Goal: Task Accomplishment & Management: Complete application form

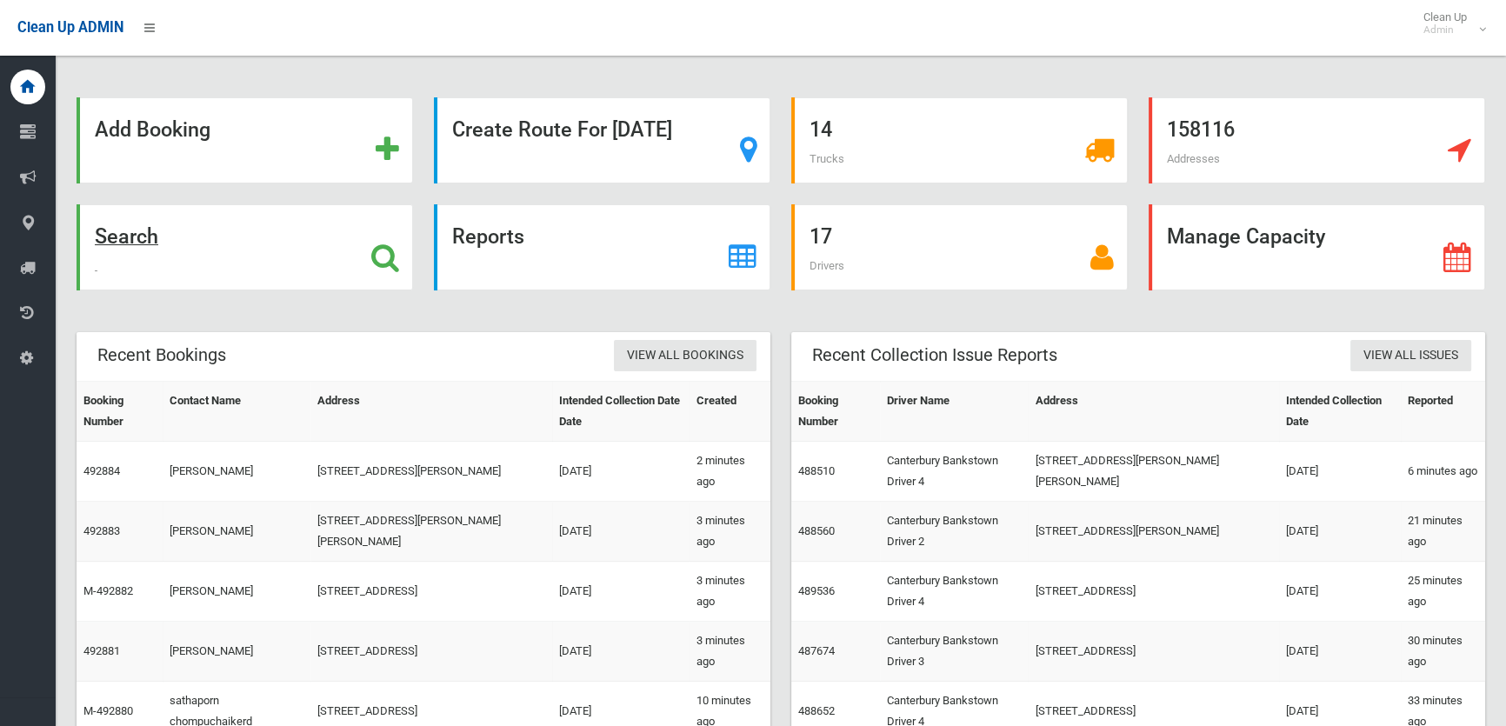
click at [210, 273] on div "Search" at bounding box center [245, 247] width 337 height 86
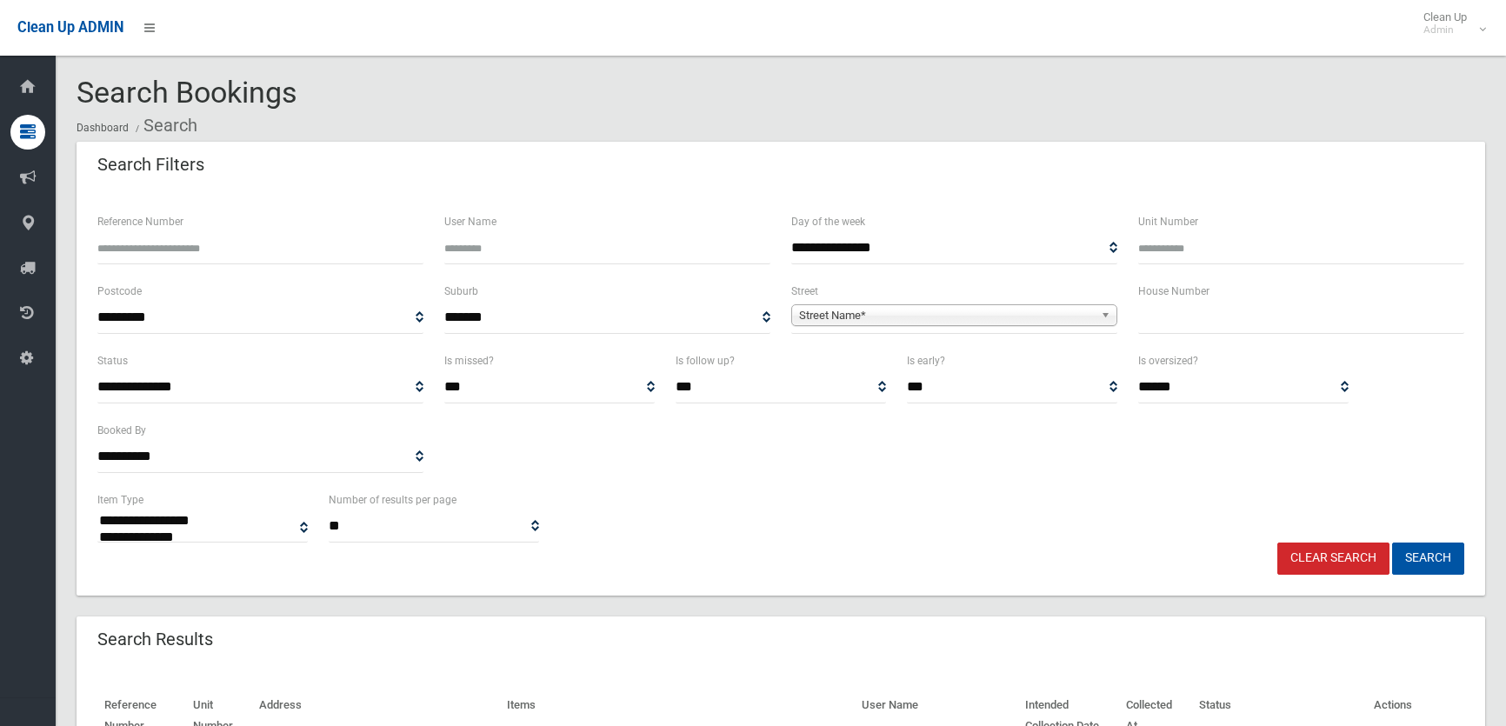
select select
click at [1139, 325] on input "text" at bounding box center [1301, 318] width 326 height 32
type input "**"
click at [1094, 320] on link "Street Name*" at bounding box center [954, 315] width 326 height 22
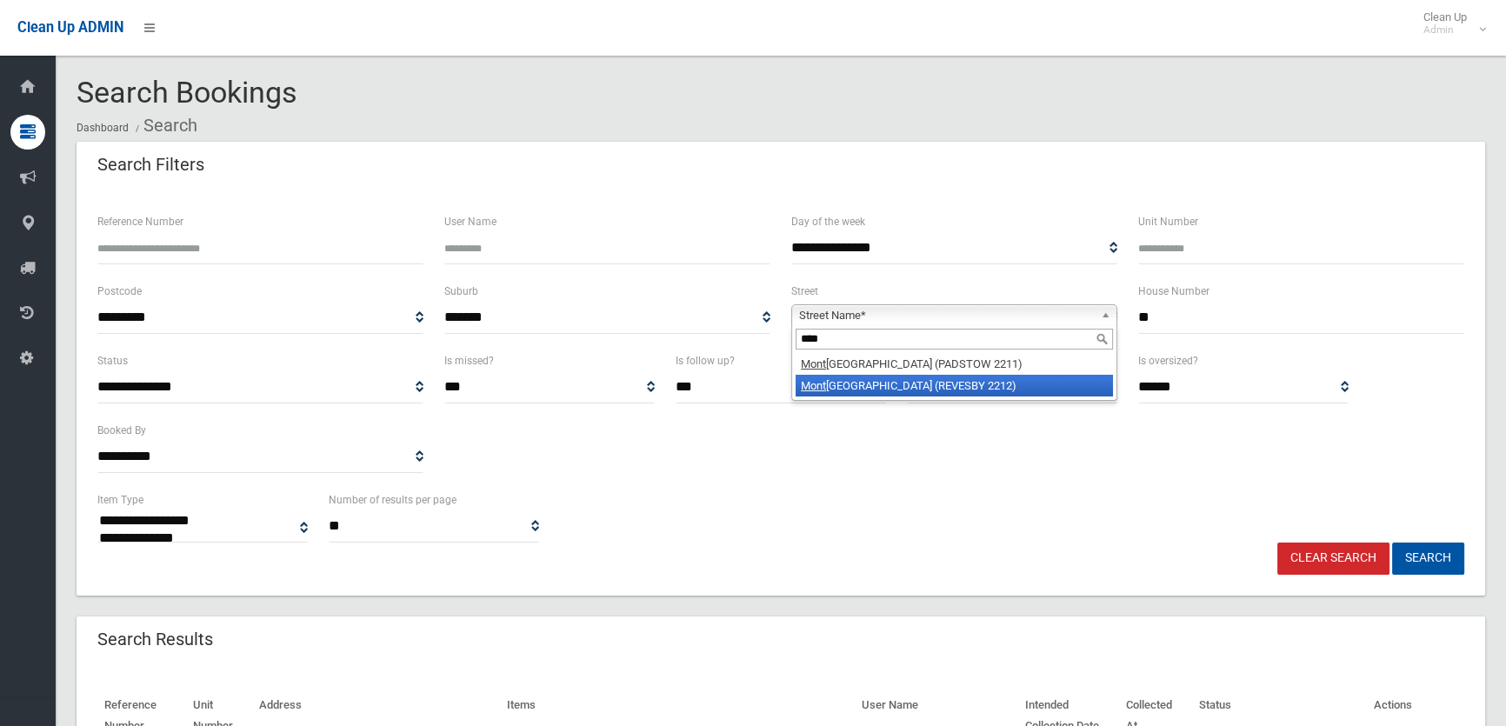
type input "****"
click at [984, 392] on li "Mont gomery Avenue (REVESBY 2212)" at bounding box center [954, 386] width 317 height 22
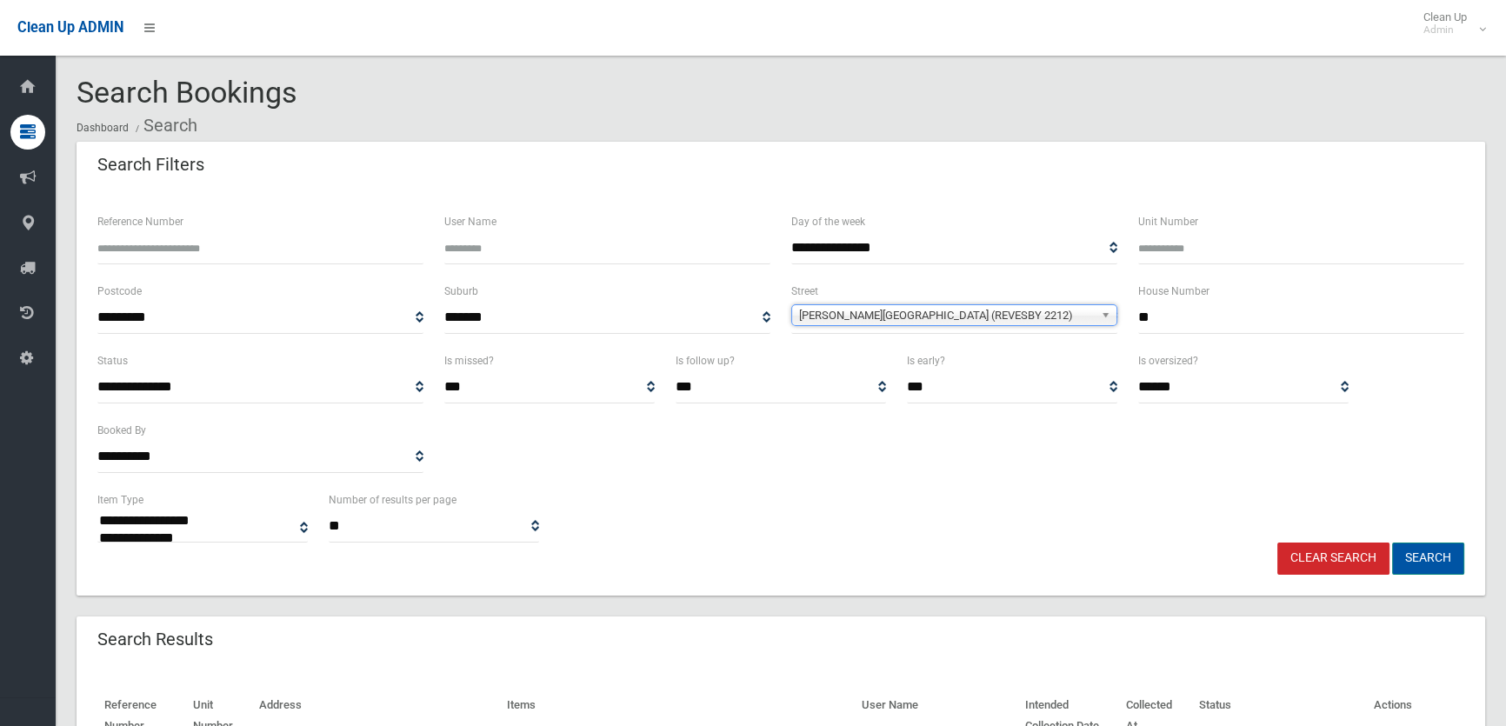
click at [1450, 559] on button "Search" at bounding box center [1428, 559] width 72 height 32
select select
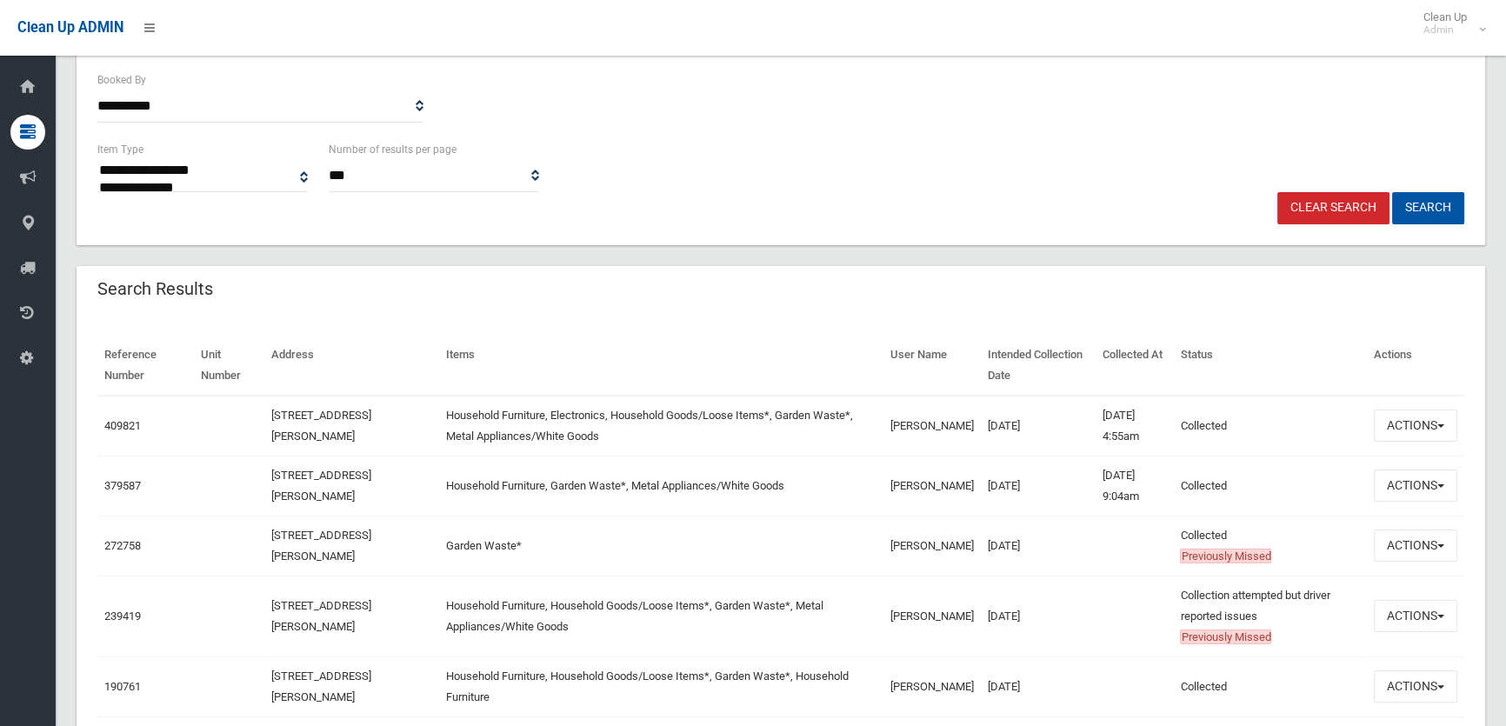
scroll to position [395, 0]
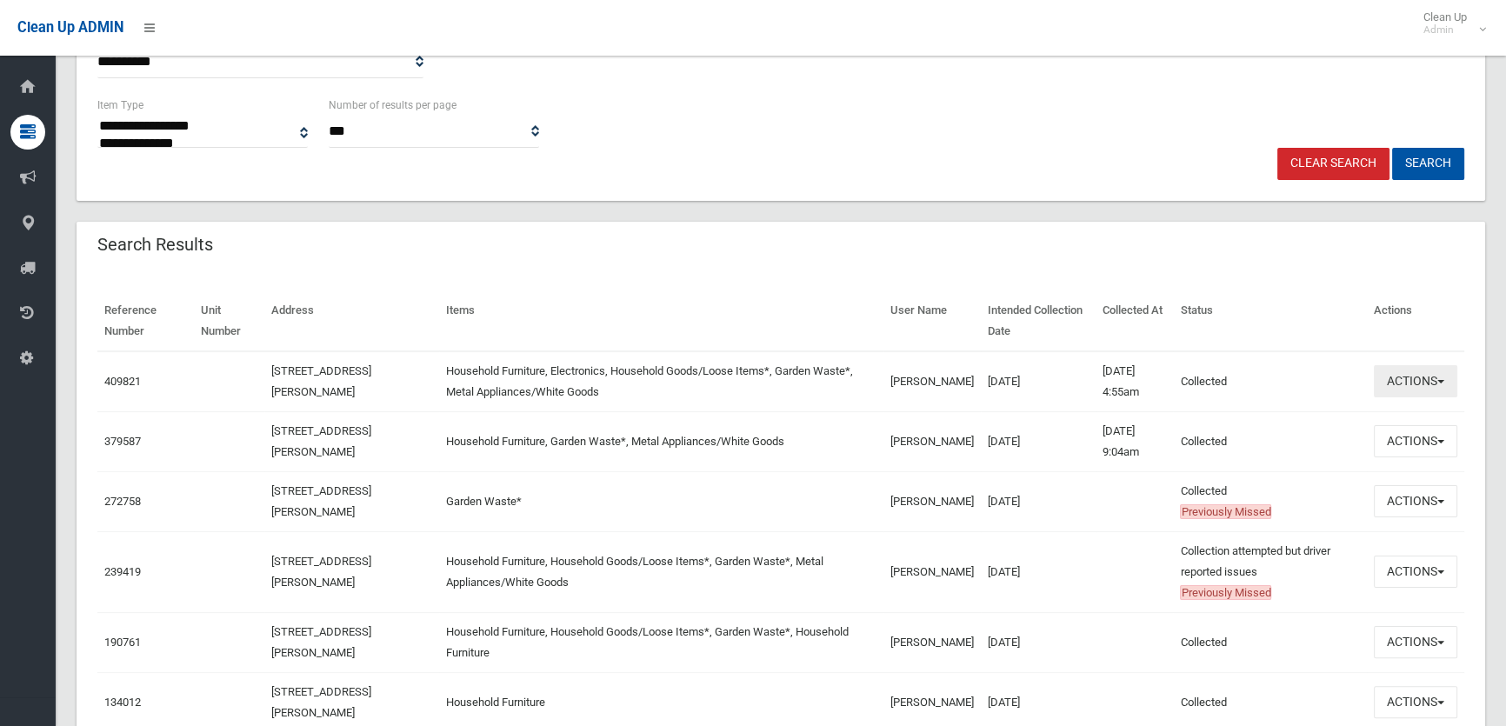
click at [1419, 373] on button "Actions" at bounding box center [1415, 381] width 83 height 32
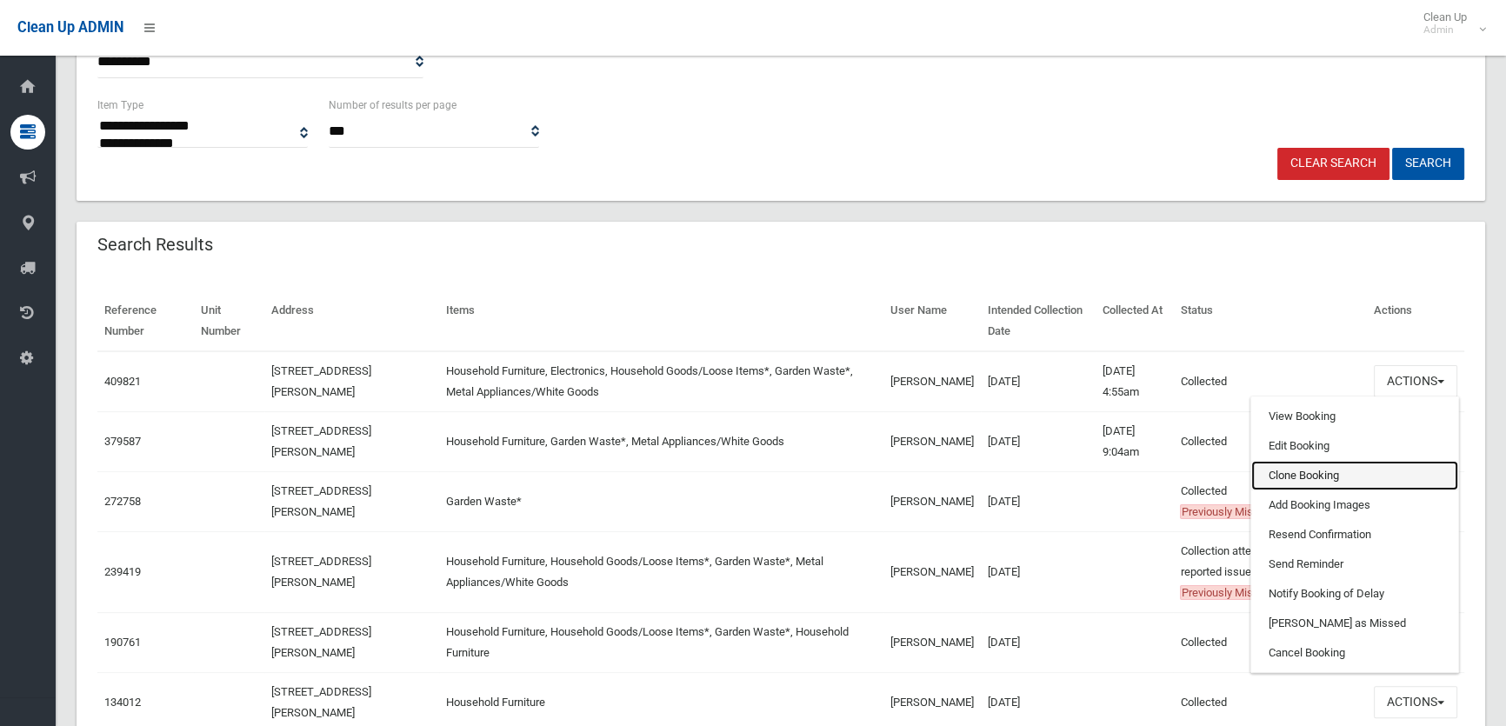
click at [1367, 480] on link "Clone Booking" at bounding box center [1354, 476] width 207 height 30
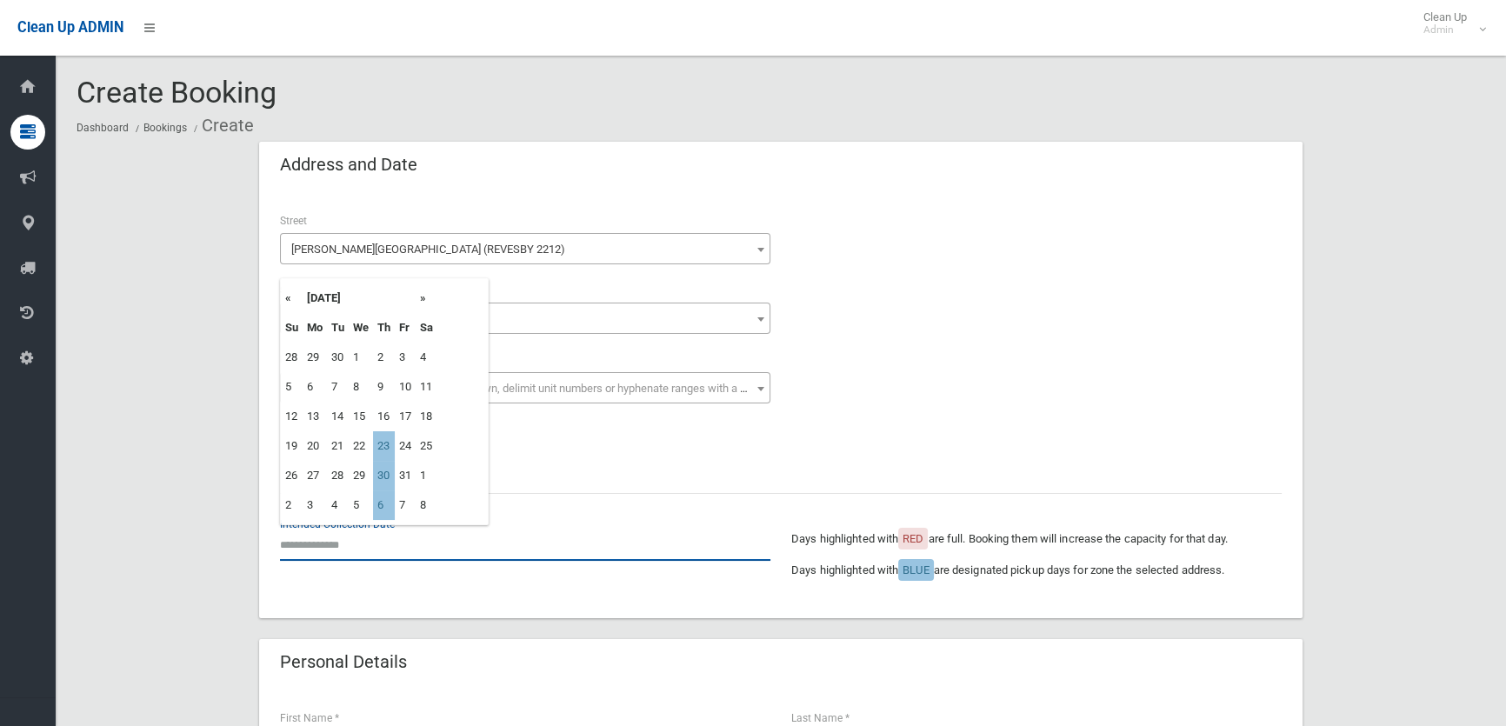
click at [290, 541] on input "text" at bounding box center [525, 545] width 491 height 32
click at [383, 442] on td "23" at bounding box center [384, 446] width 22 height 30
type input "**********"
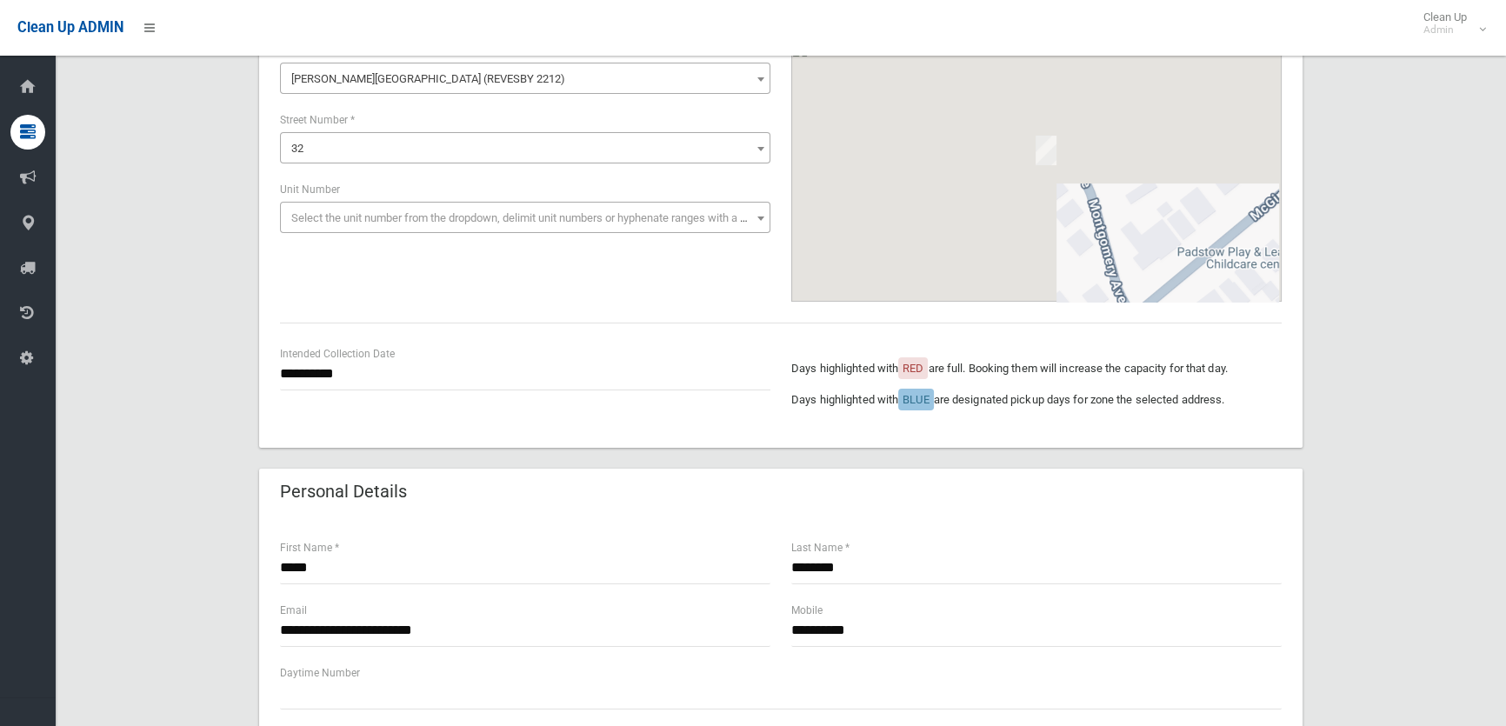
scroll to position [237, 0]
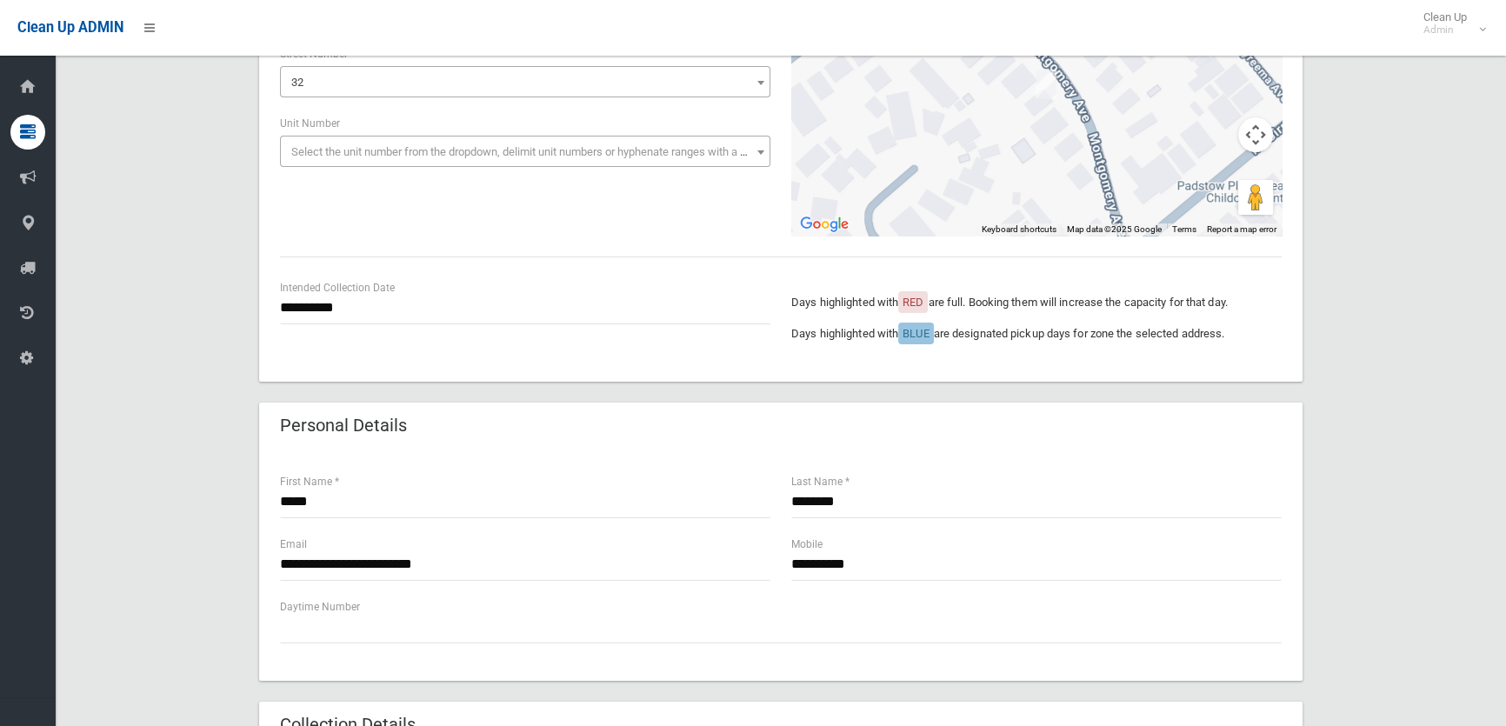
click at [995, 399] on form "**********" at bounding box center [781, 663] width 1044 height 1517
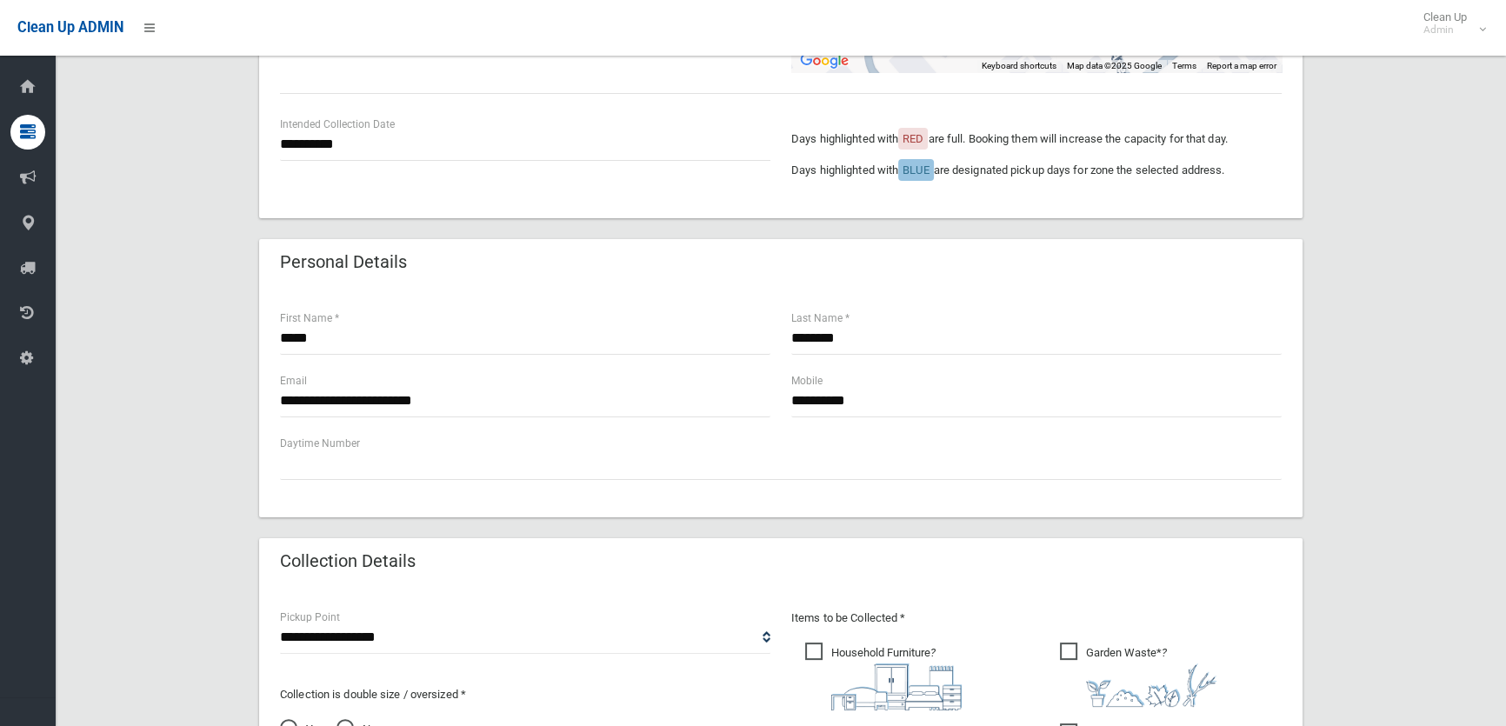
scroll to position [553, 0]
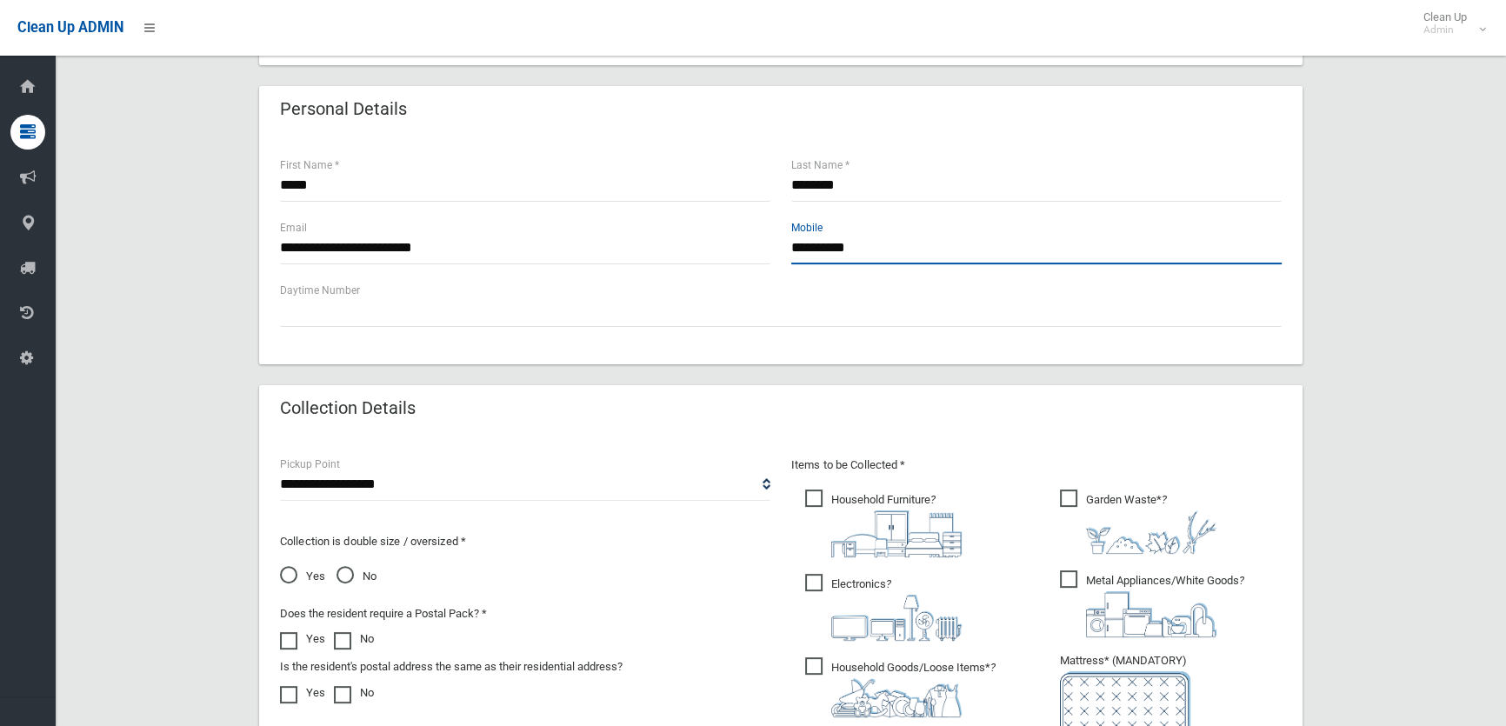
click at [890, 252] on input "**********" at bounding box center [1036, 248] width 491 height 32
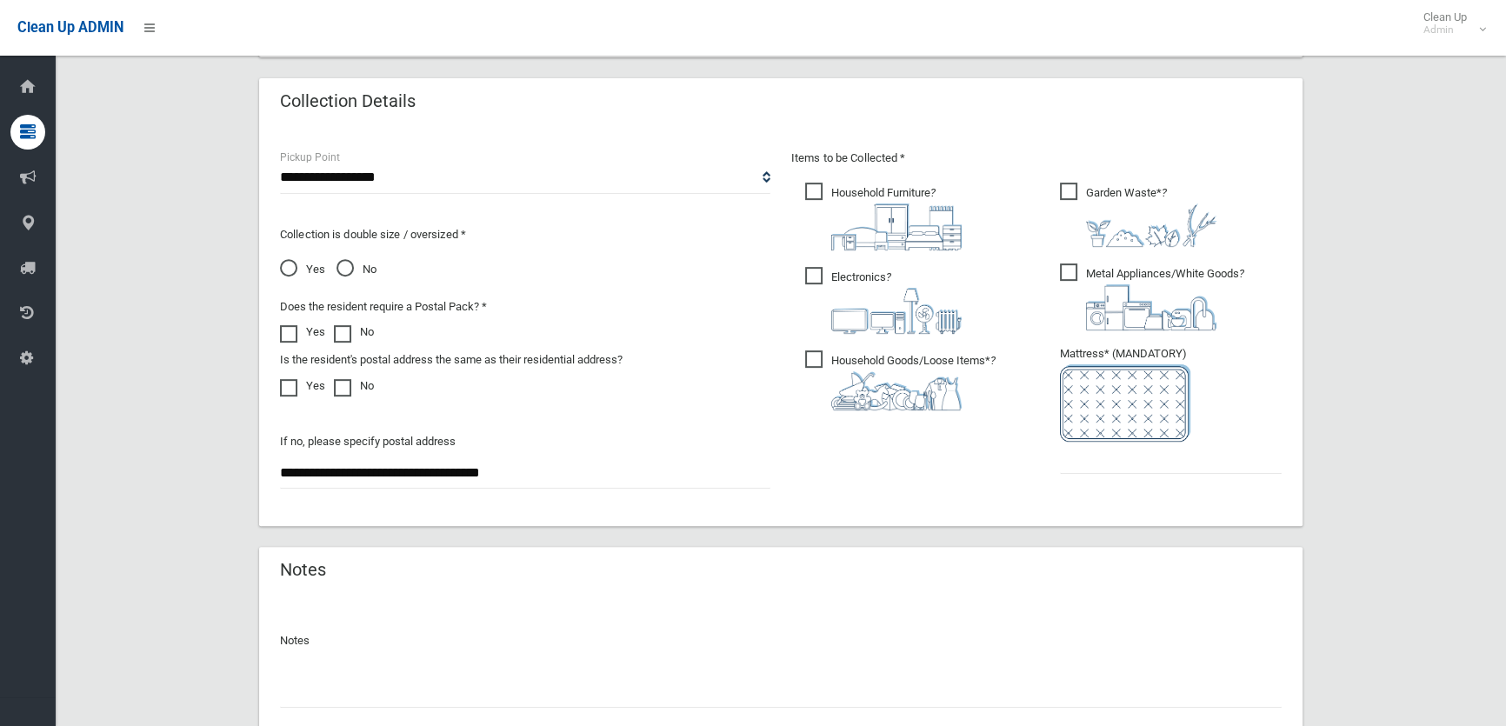
scroll to position [870, 0]
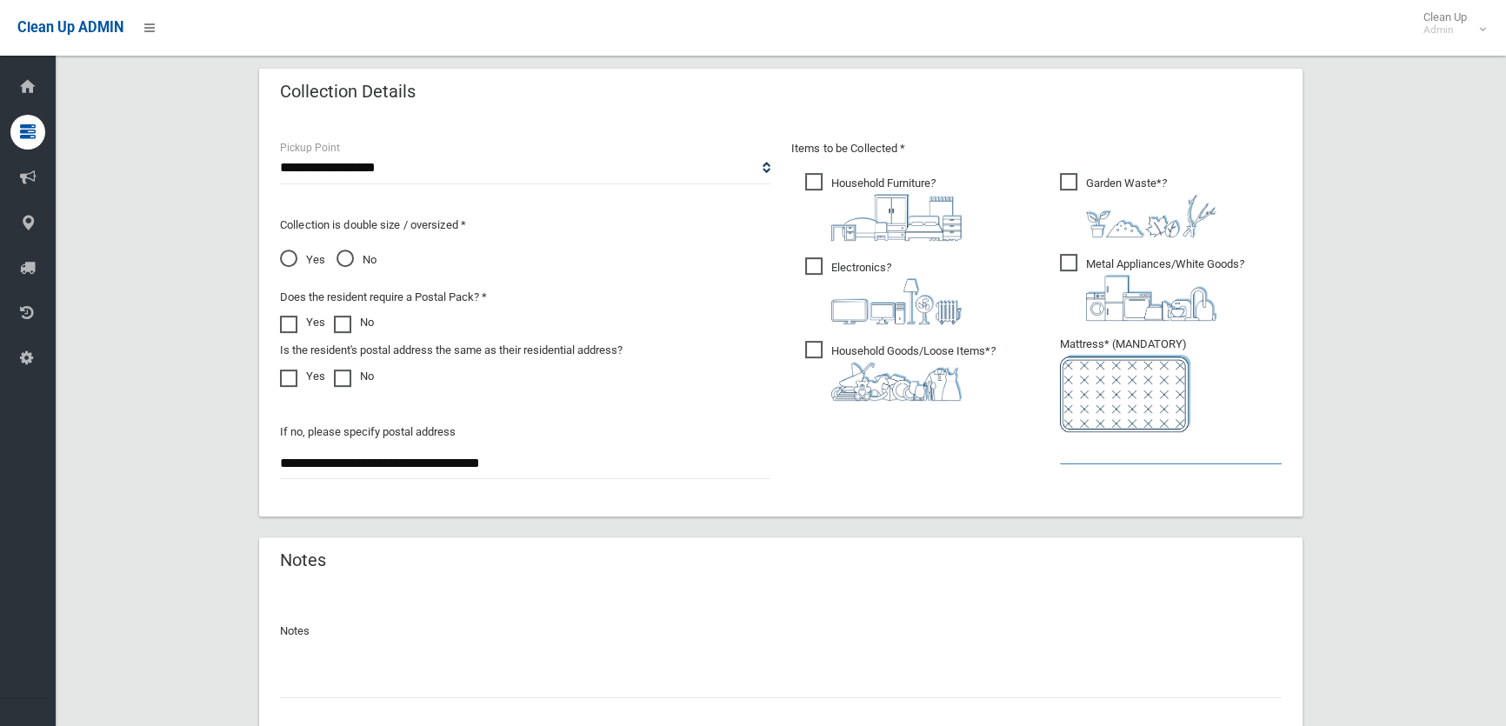
click at [1166, 450] on input "text" at bounding box center [1171, 448] width 222 height 32
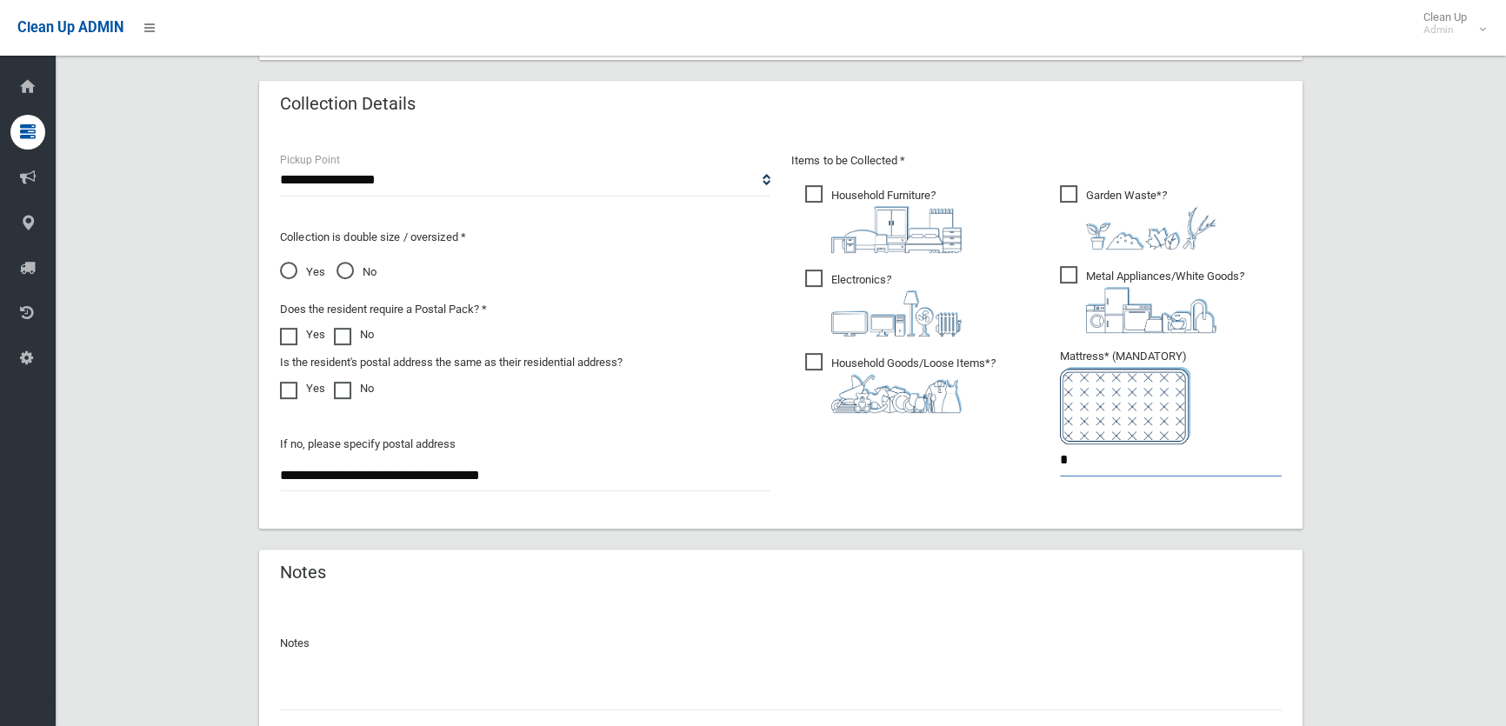
scroll to position [994, 0]
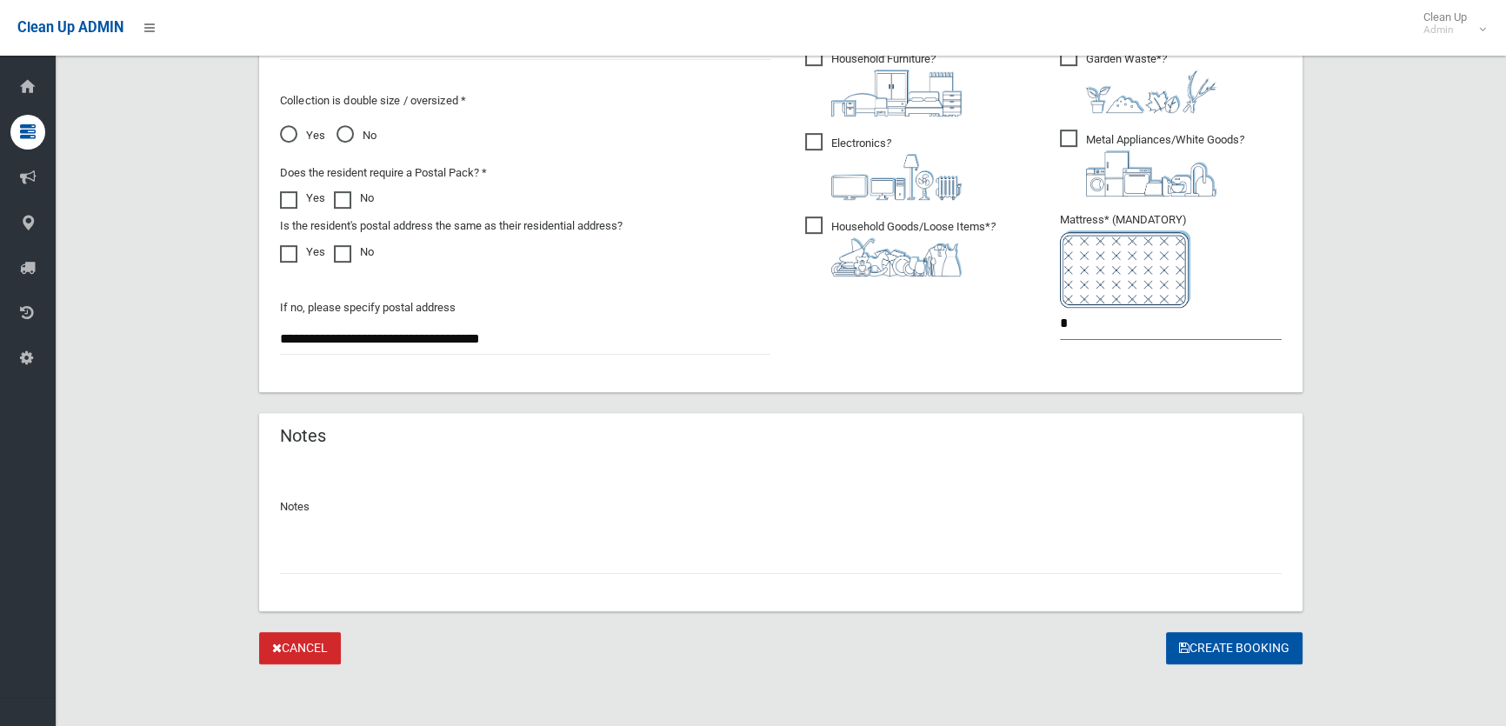
type input "*"
click at [524, 544] on input "text" at bounding box center [781, 558] width 1002 height 32
click at [1278, 648] on button "Create Booking" at bounding box center [1234, 648] width 137 height 32
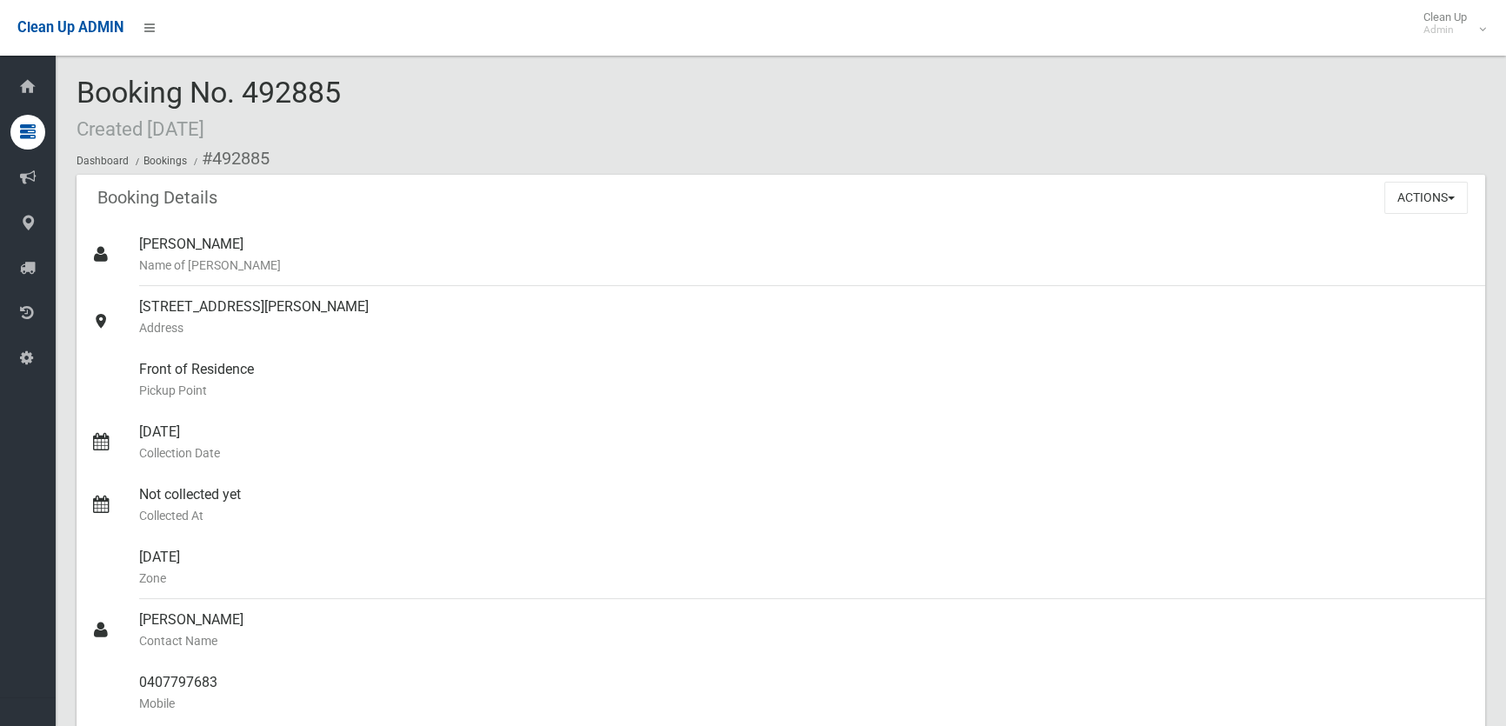
drag, startPoint x: 247, startPoint y: 95, endPoint x: 346, endPoint y: 95, distance: 99.1
click at [346, 95] on div "Booking No. 492885 Created 14/10/2025 Dashboard Bookings #492885" at bounding box center [781, 126] width 1409 height 98
click at [532, 209] on div "Booking Details Actions View Booking Edit Booking Clone Booking Add Booking Ima…" at bounding box center [781, 199] width 1409 height 49
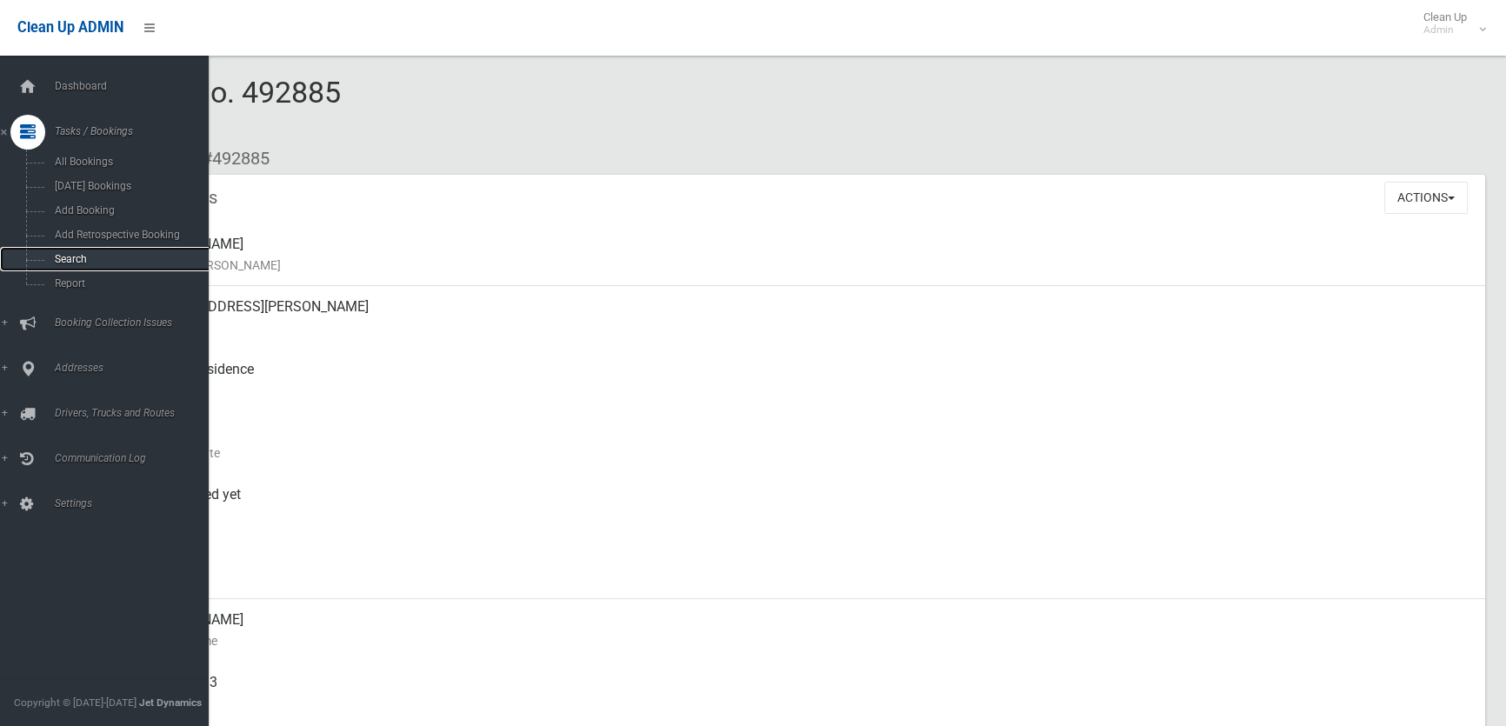
click at [60, 258] on span "Search" at bounding box center [128, 259] width 157 height 12
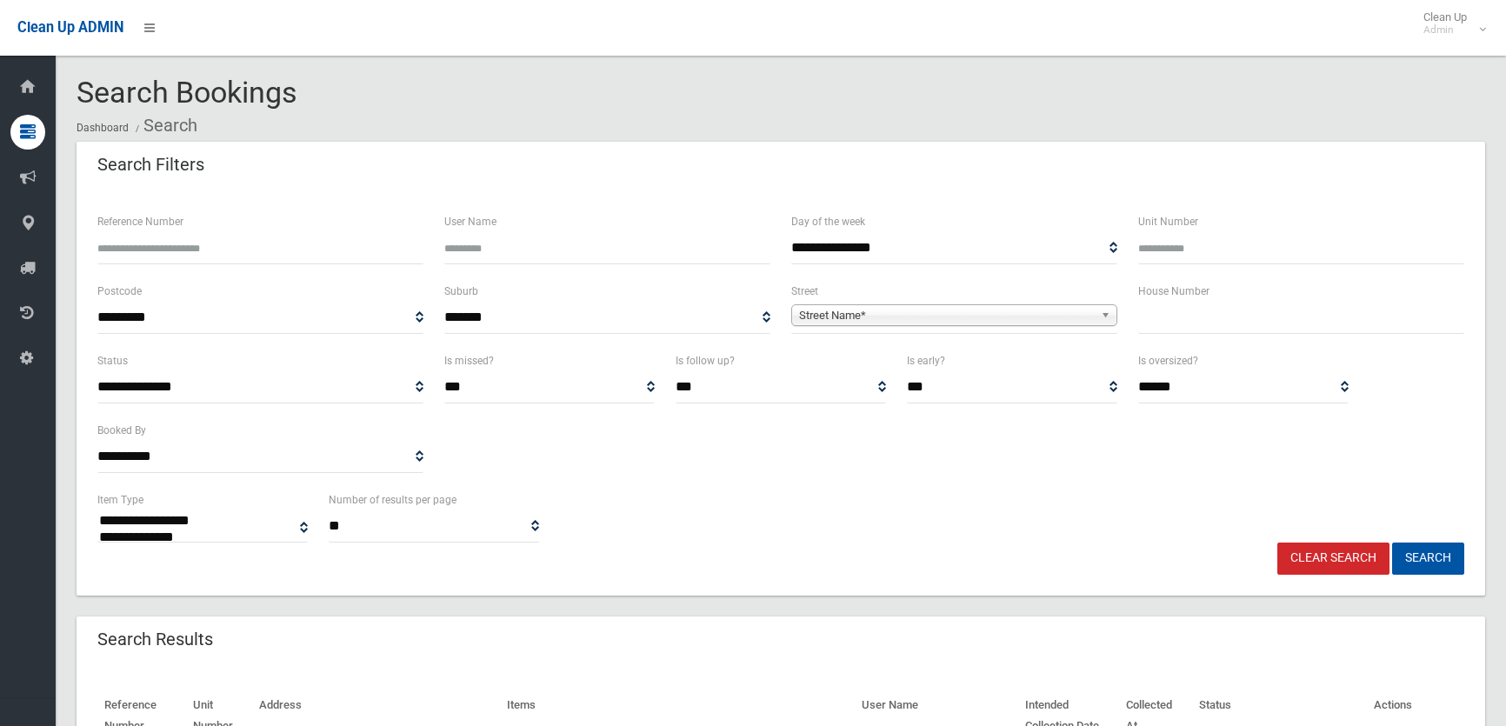
select select
